Goal: Check status

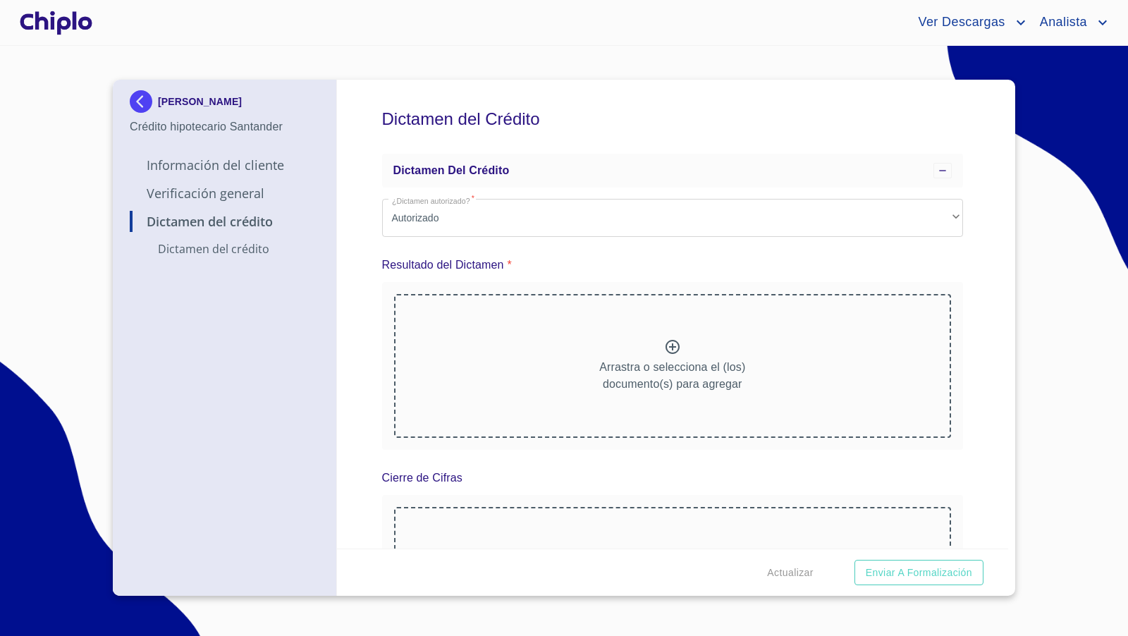
click at [226, 193] on p "Verificación General" at bounding box center [225, 193] width 190 height 17
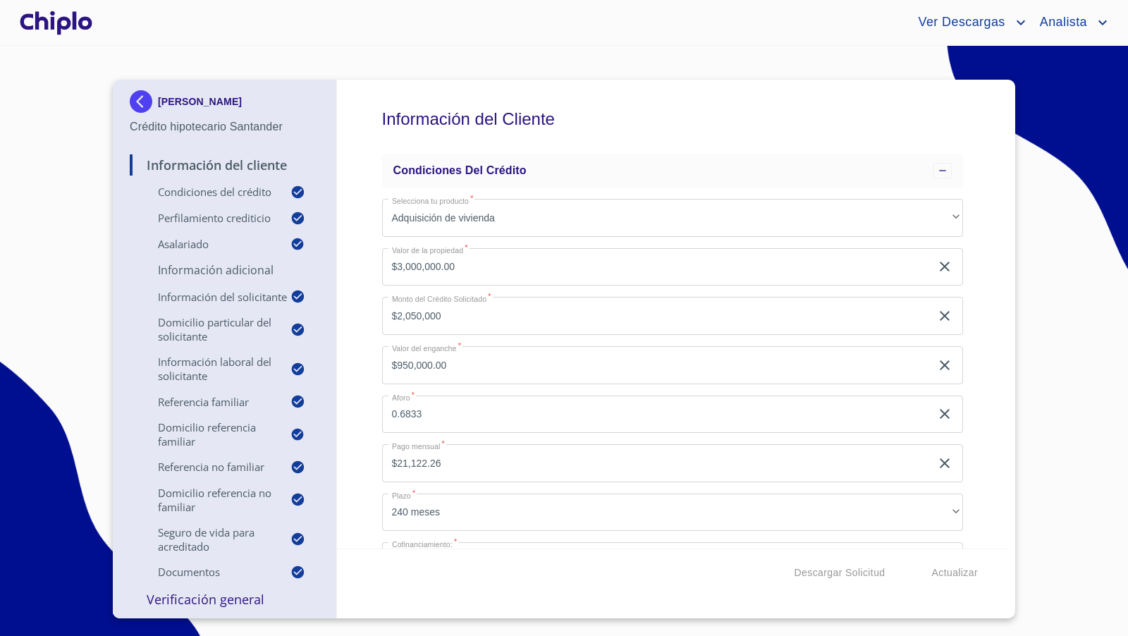
click at [443, 53] on section "ALEJANDRA ELIZABETH LEMUS ANDALON Crédito hipotecario Santander Información del…" at bounding box center [564, 341] width 1128 height 590
